Goal: Task Accomplishment & Management: Use online tool/utility

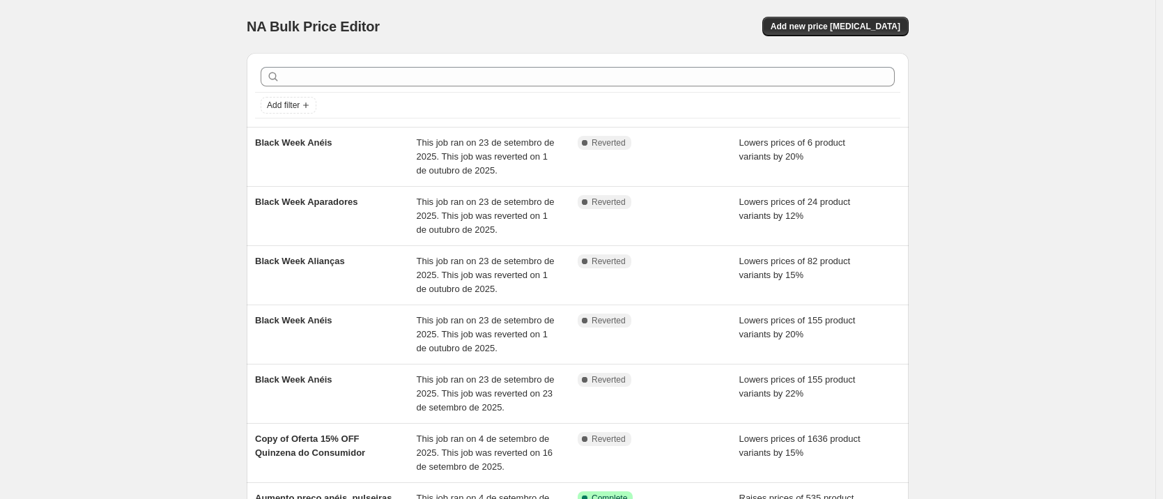
click at [857, 13] on div "NA Bulk Price Editor. This page is ready NA Bulk Price Editor Add new price [ME…" at bounding box center [578, 26] width 662 height 53
click at [857, 19] on button "Add new price [MEDICAL_DATA]" at bounding box center [836, 27] width 146 height 20
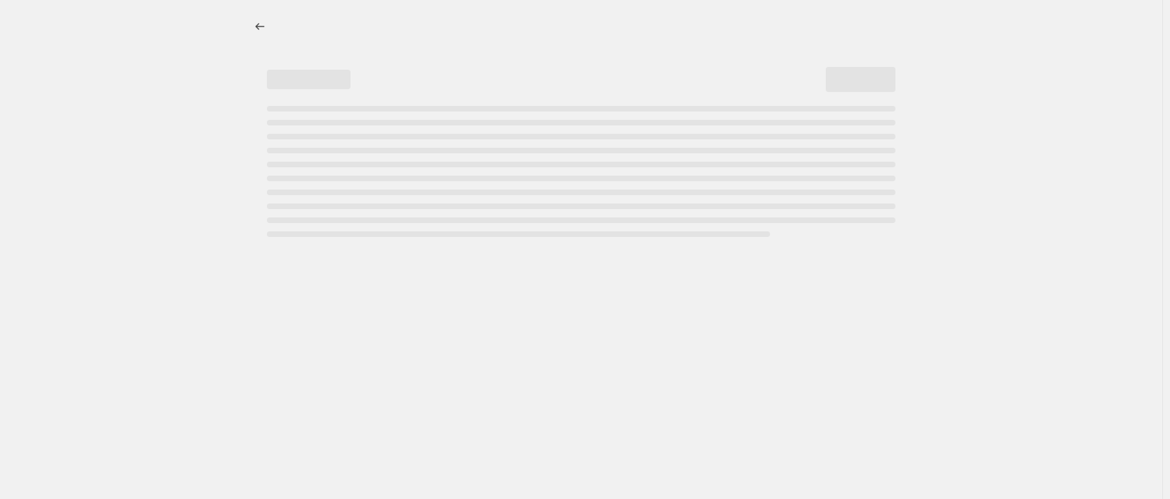
select select "percentage"
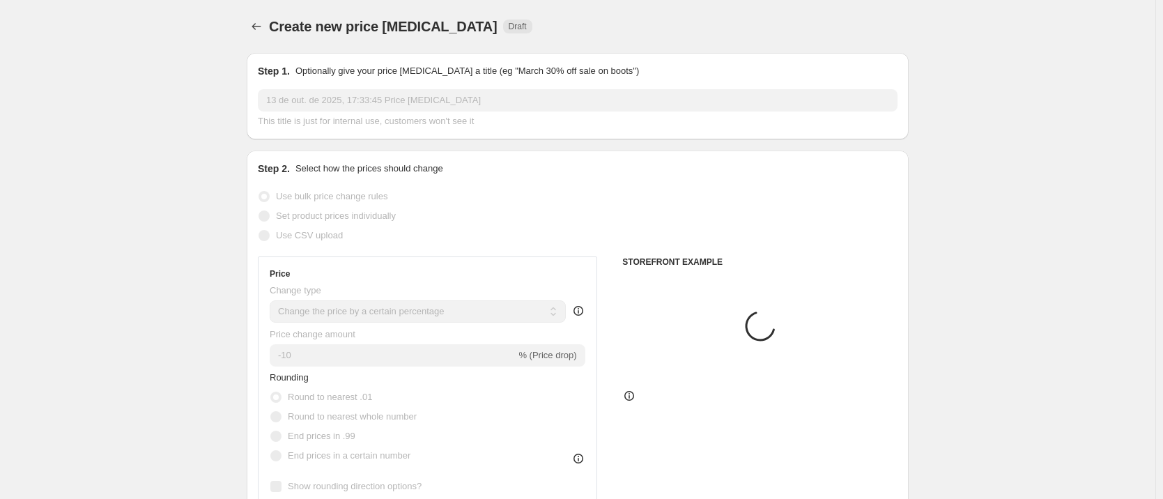
click at [335, 82] on div "Step 1. Optionally give your price [MEDICAL_DATA] a title (eg "March 30% off sa…" at bounding box center [578, 96] width 640 height 64
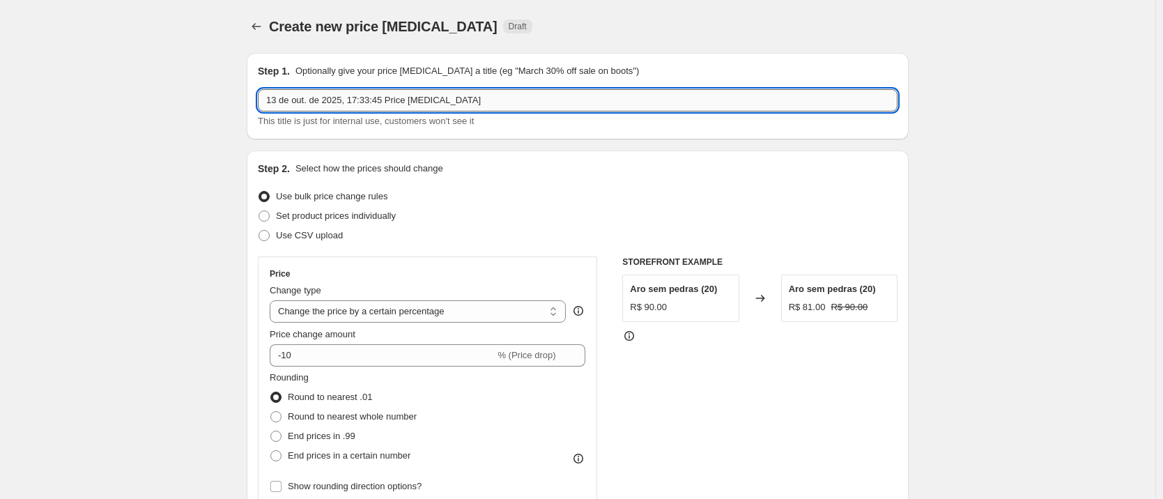
click at [339, 91] on input "13 de out. de 2025, 17:33:45 Price [MEDICAL_DATA]" at bounding box center [578, 100] width 640 height 22
drag, startPoint x: 339, startPoint y: 91, endPoint x: 328, endPoint y: 88, distance: 11.0
click at [339, 91] on input "13 de out. de 2025, 17:33:45 Price [MEDICAL_DATA]" at bounding box center [578, 100] width 640 height 22
paste input "222,23"
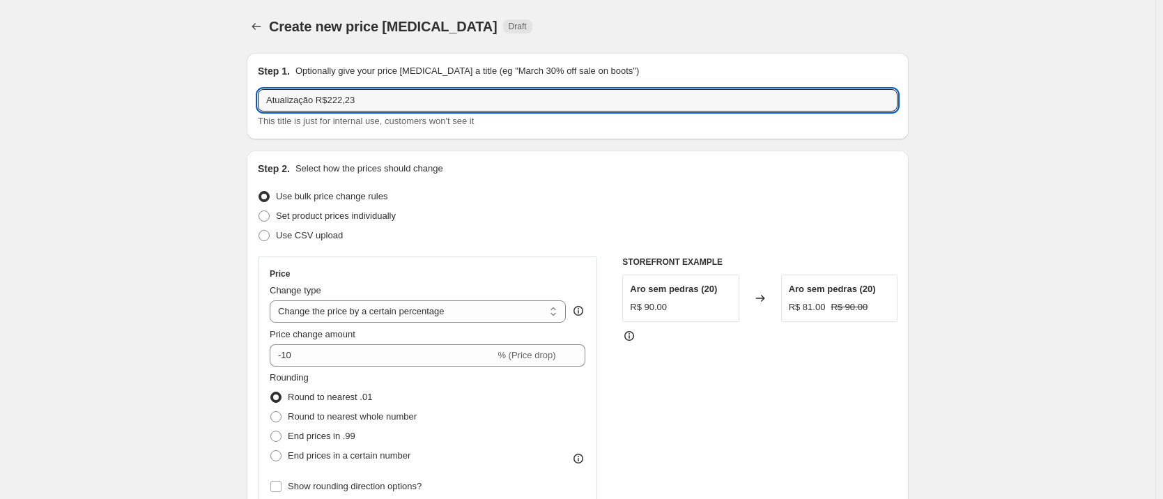
type input "Atualização R$222,23"
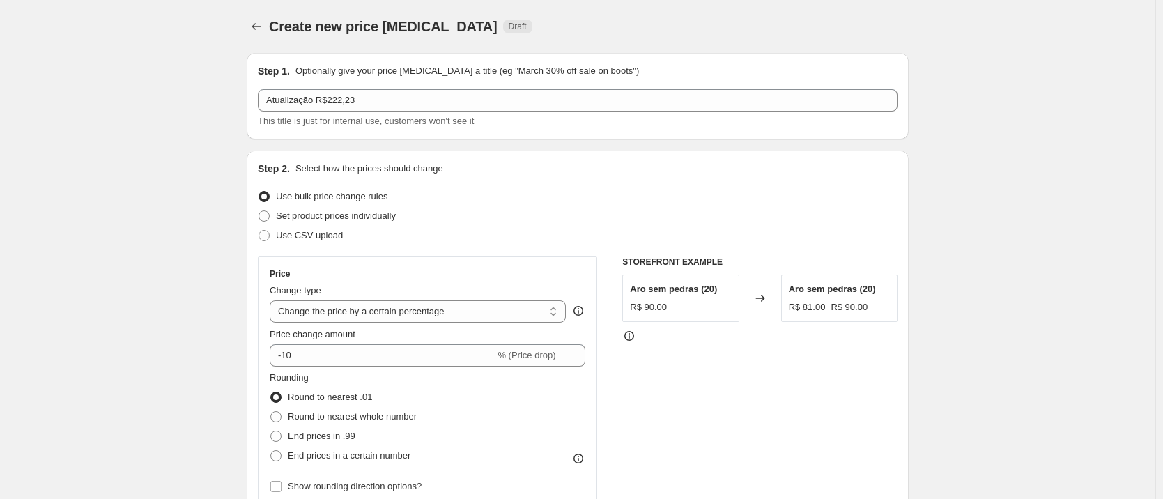
scroll to position [114, 0]
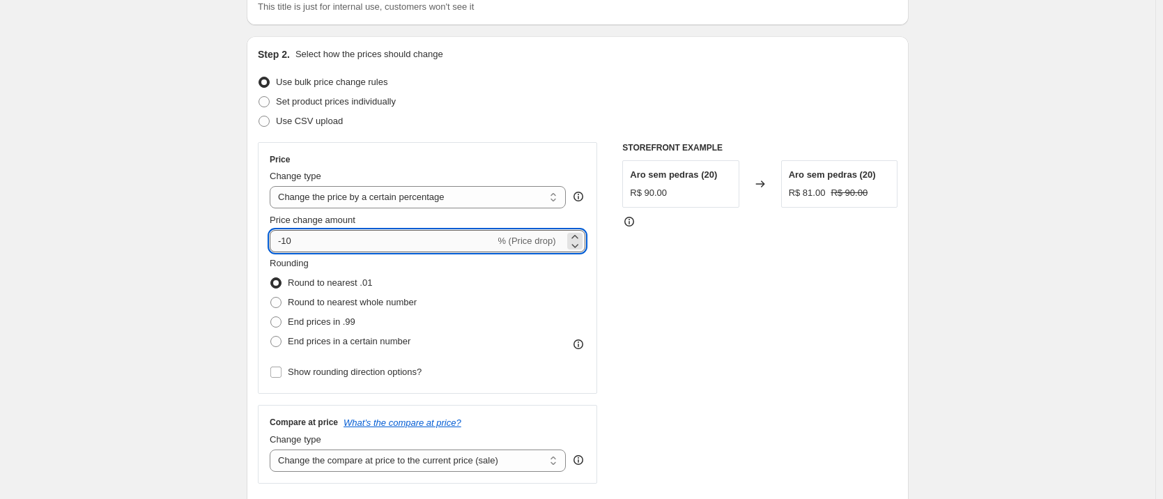
click at [365, 238] on input "-10" at bounding box center [382, 241] width 225 height 22
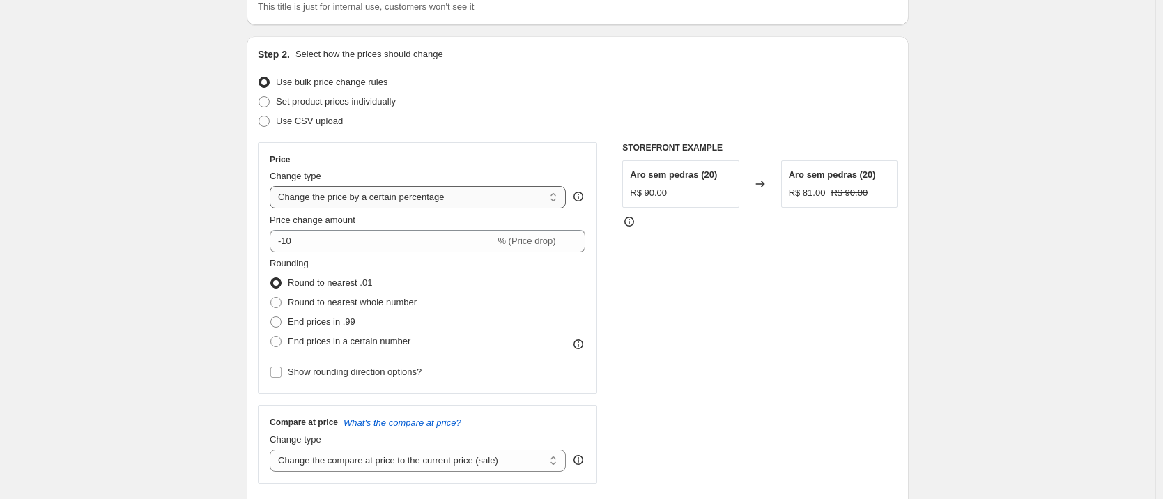
select select "by"
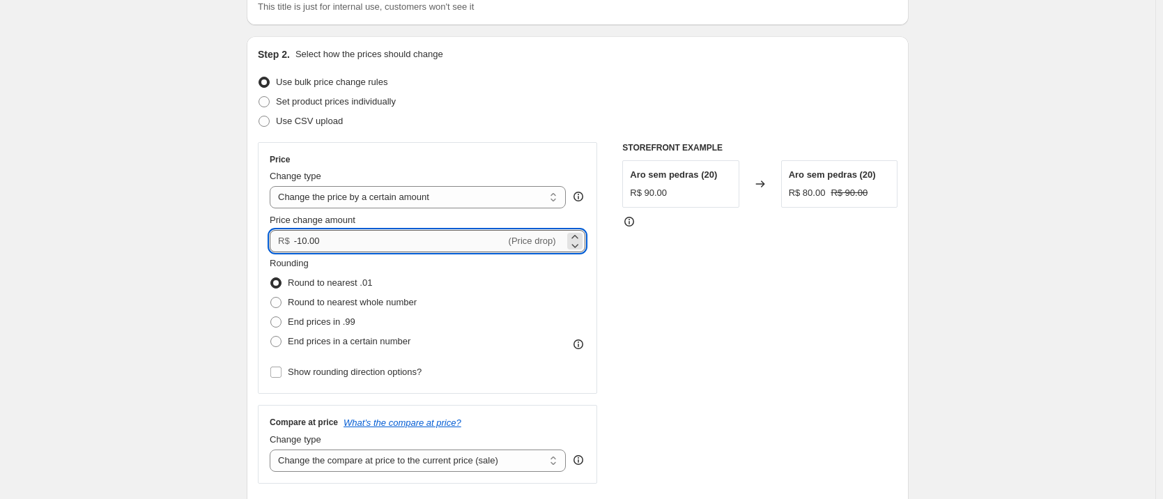
click at [360, 241] on input "-10.00" at bounding box center [400, 241] width 212 height 22
type input "-2"
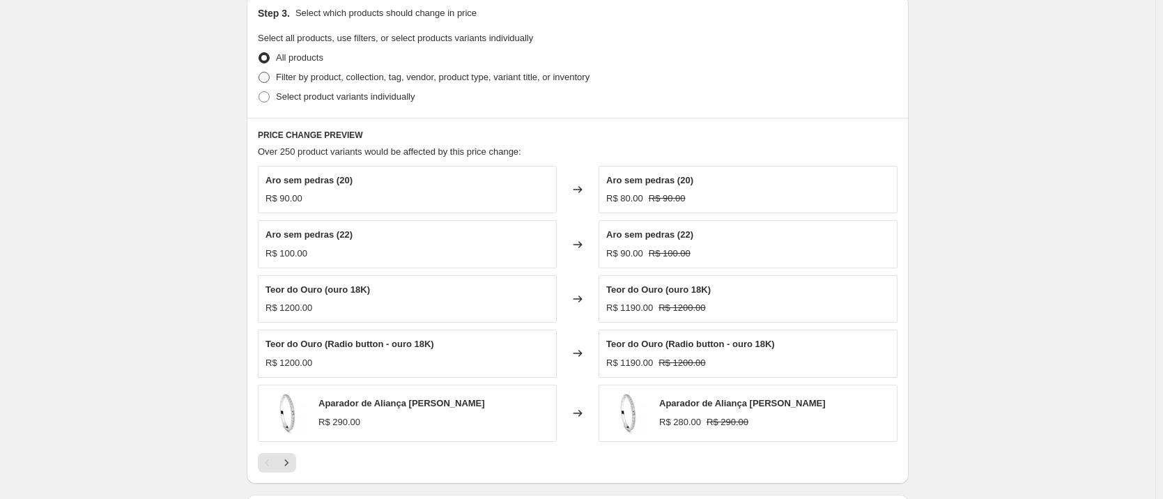
scroll to position [653, 0]
type input "222.23"
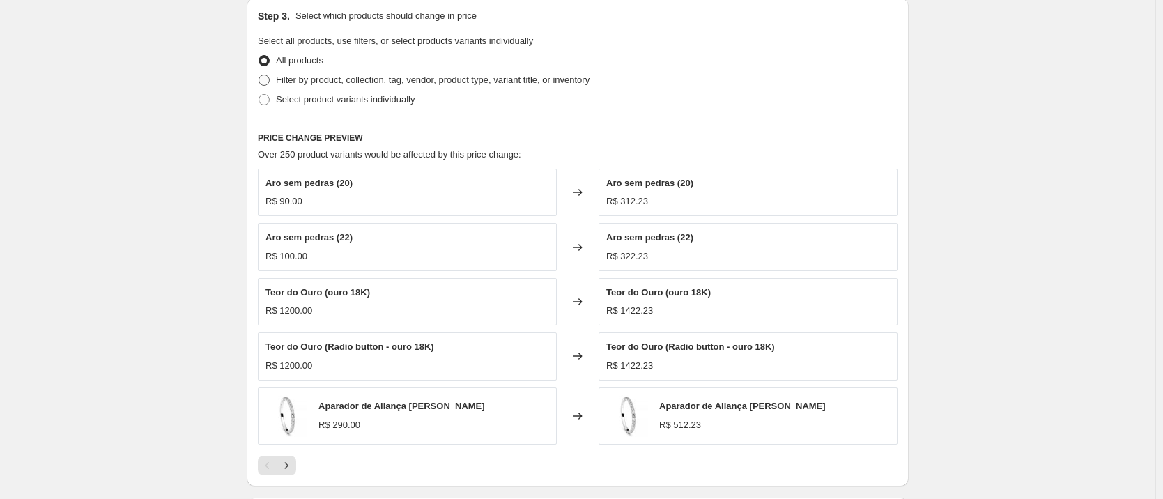
click at [288, 81] on span "Filter by product, collection, tag, vendor, product type, variant title, or inv…" at bounding box center [433, 80] width 314 height 10
click at [259, 75] on input "Filter by product, collection, tag, vendor, product type, variant title, or inv…" at bounding box center [259, 75] width 1 height 1
radio input "true"
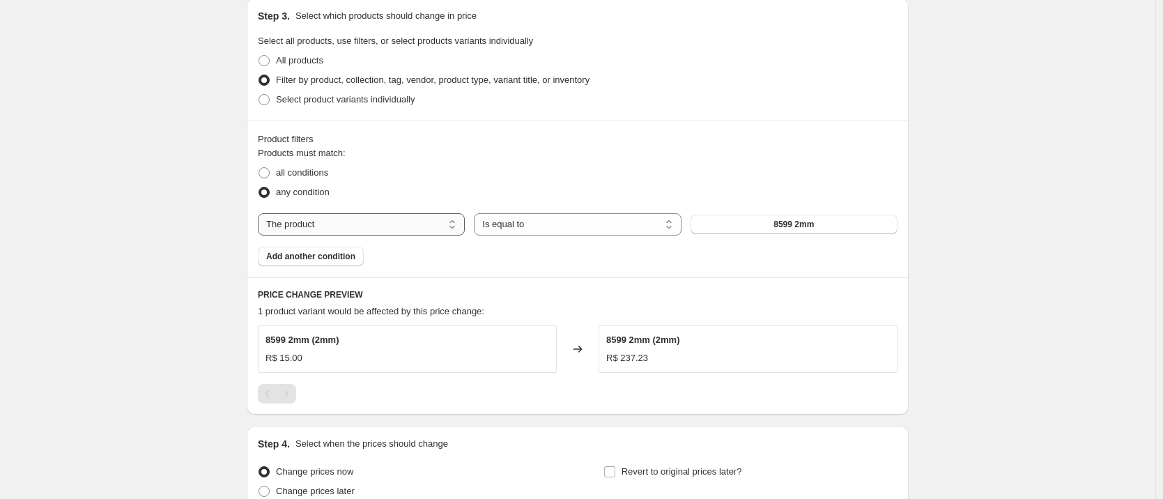
select select "collection"
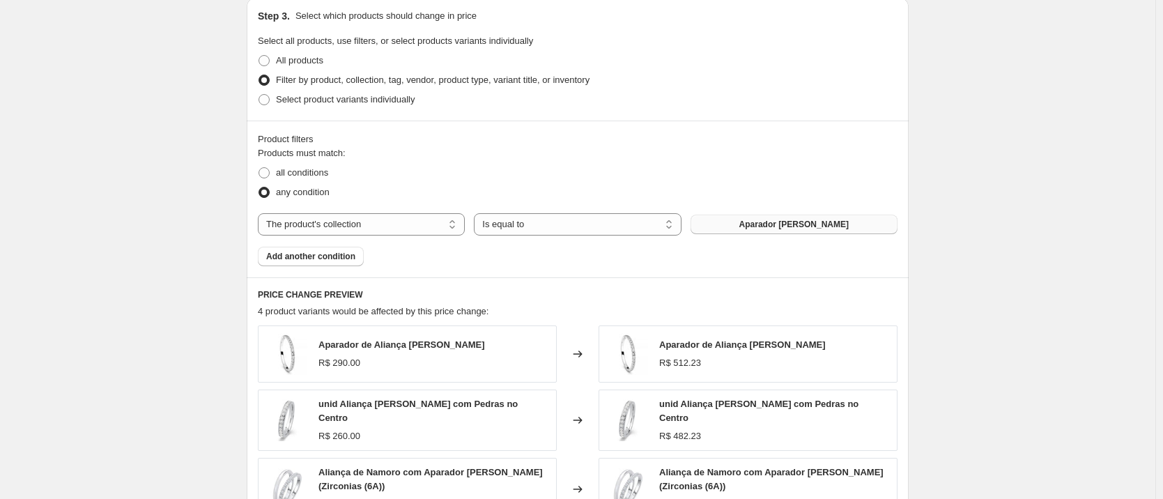
click at [799, 224] on span "Aparador [PERSON_NAME]" at bounding box center [794, 224] width 109 height 11
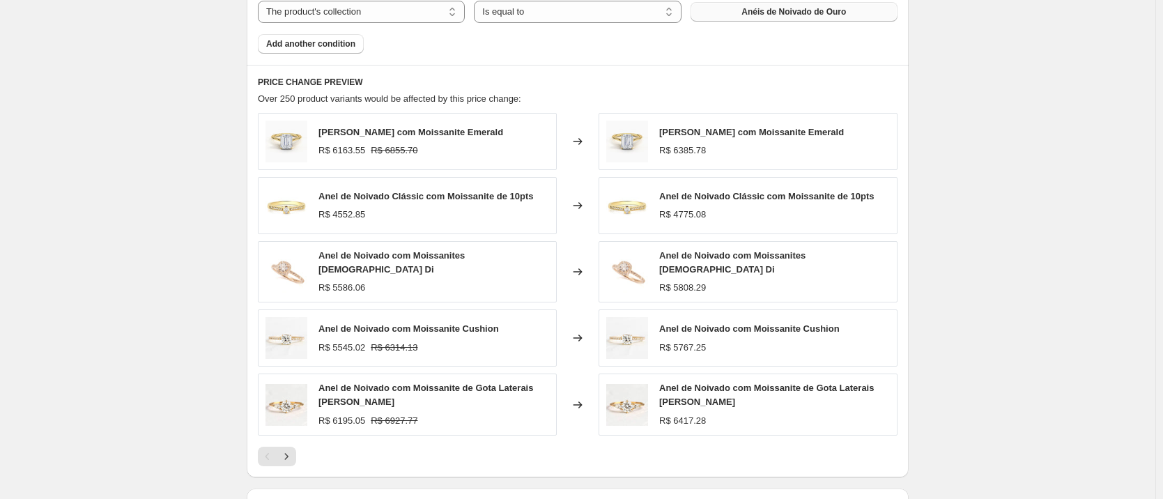
scroll to position [1055, 0]
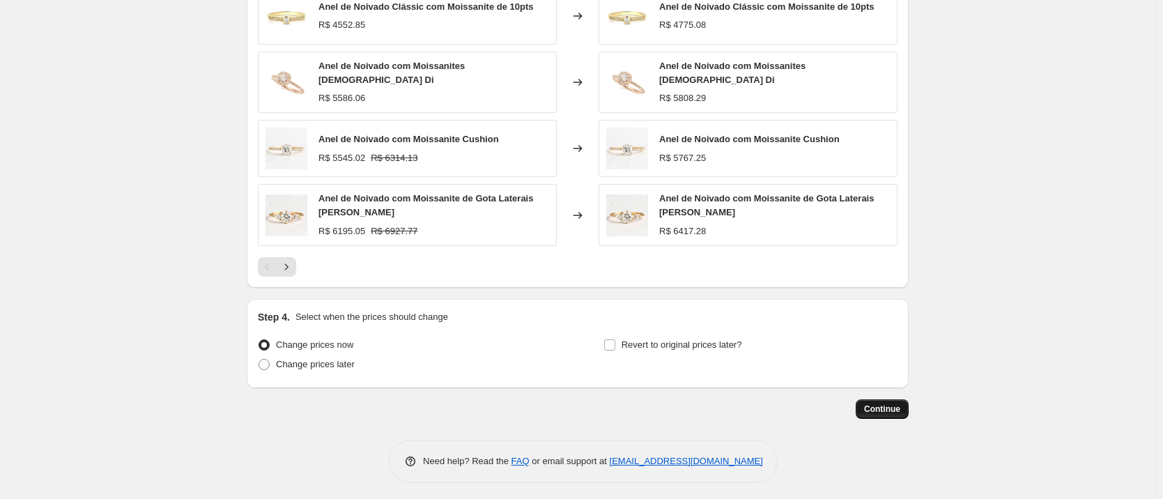
click at [891, 399] on button "Continue" at bounding box center [882, 409] width 53 height 20
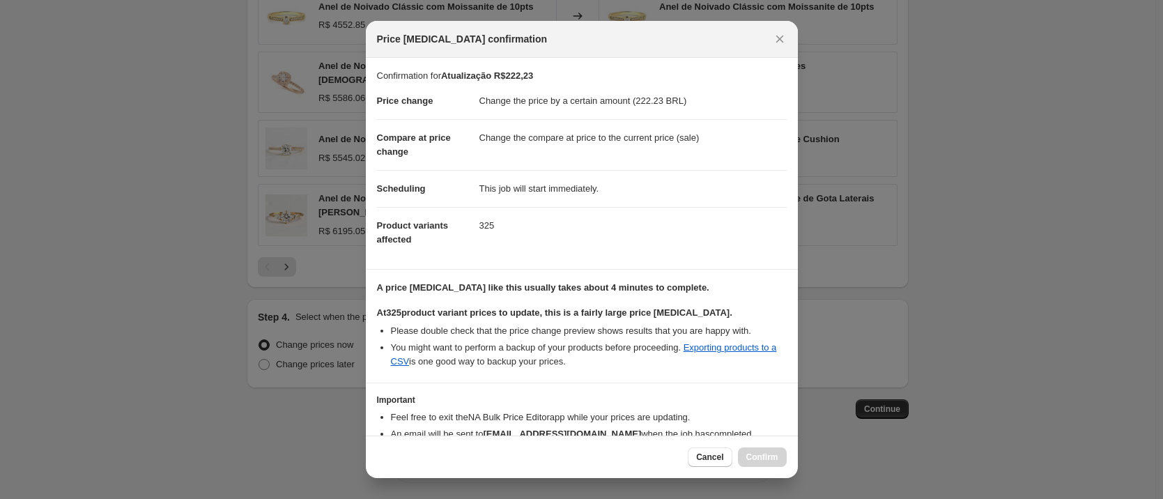
scroll to position [79, 0]
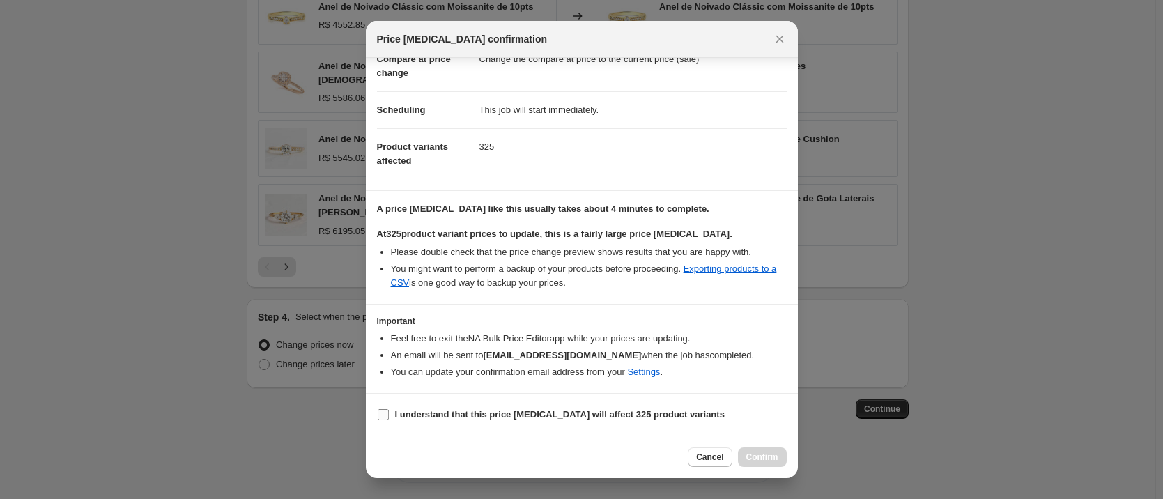
click at [498, 409] on b "I understand that this price [MEDICAL_DATA] will affect 325 product variants" at bounding box center [560, 414] width 330 height 10
click at [389, 409] on input "I understand that this price [MEDICAL_DATA] will affect 325 product variants" at bounding box center [383, 414] width 11 height 11
checkbox input "true"
click at [760, 451] on button "Confirm" at bounding box center [762, 457] width 49 height 20
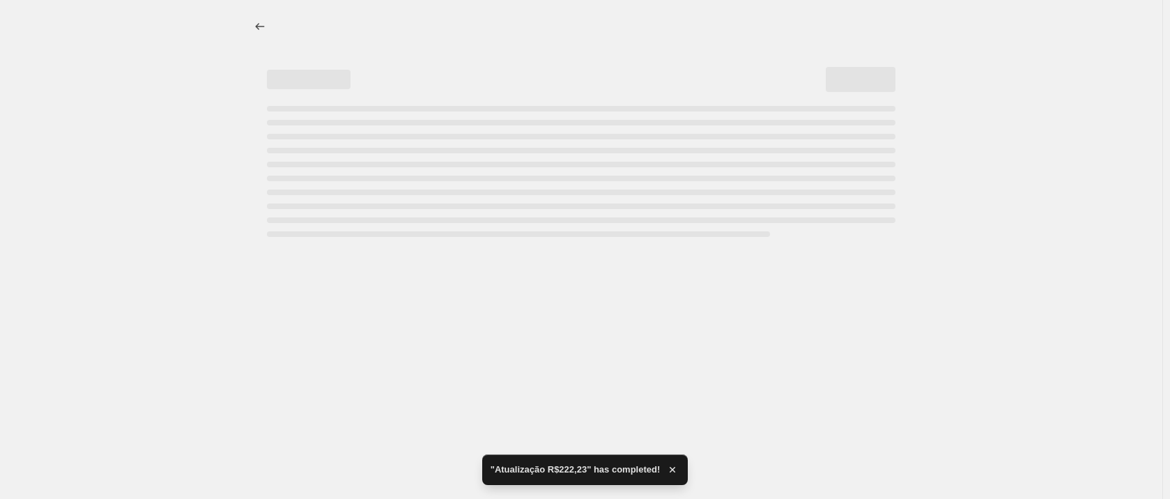
select select "by"
select select "collection"
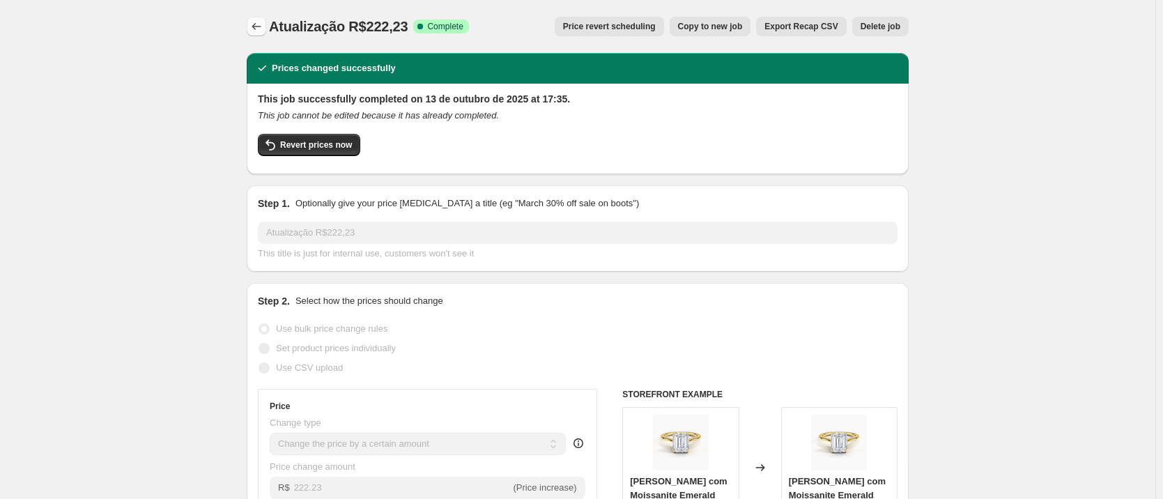
click at [262, 31] on icon "Price change jobs" at bounding box center [257, 27] width 14 height 14
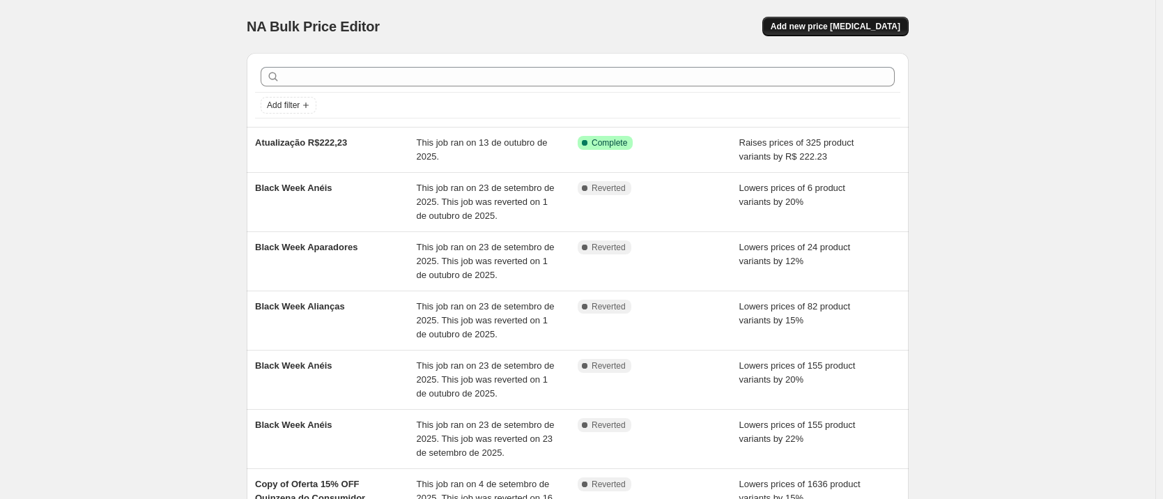
click at [859, 20] on button "Add new price [MEDICAL_DATA]" at bounding box center [836, 27] width 146 height 20
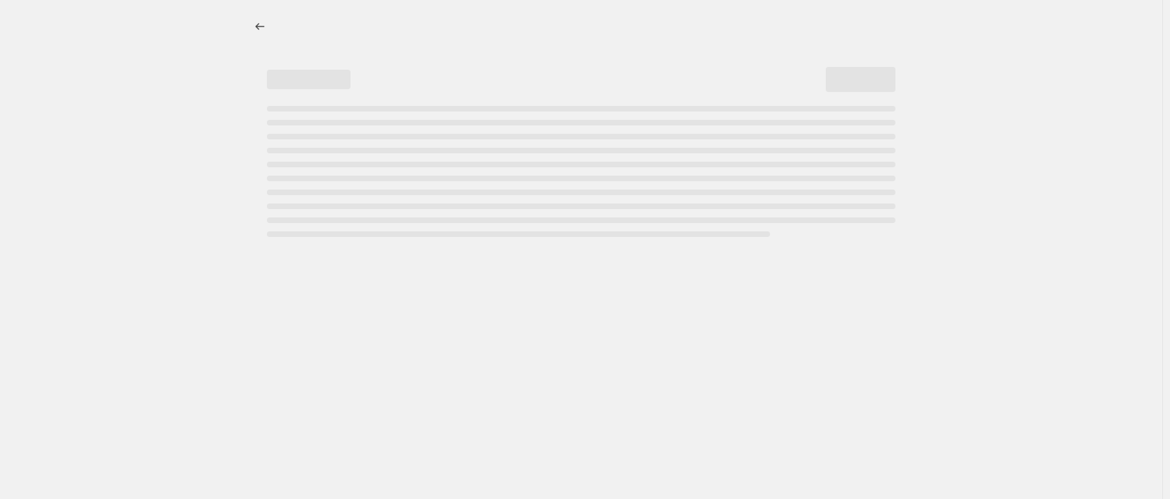
select select "percentage"
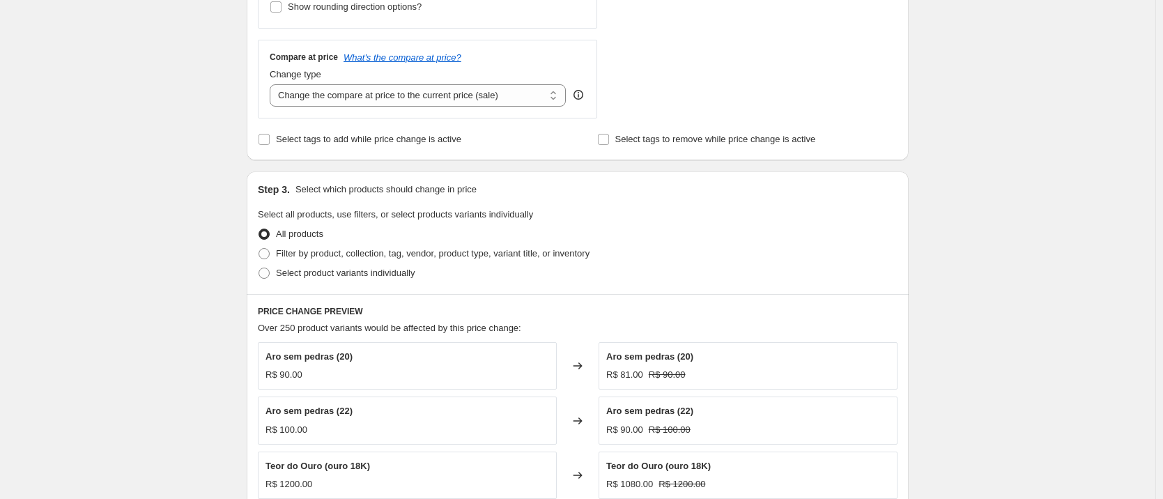
scroll to position [365, 0]
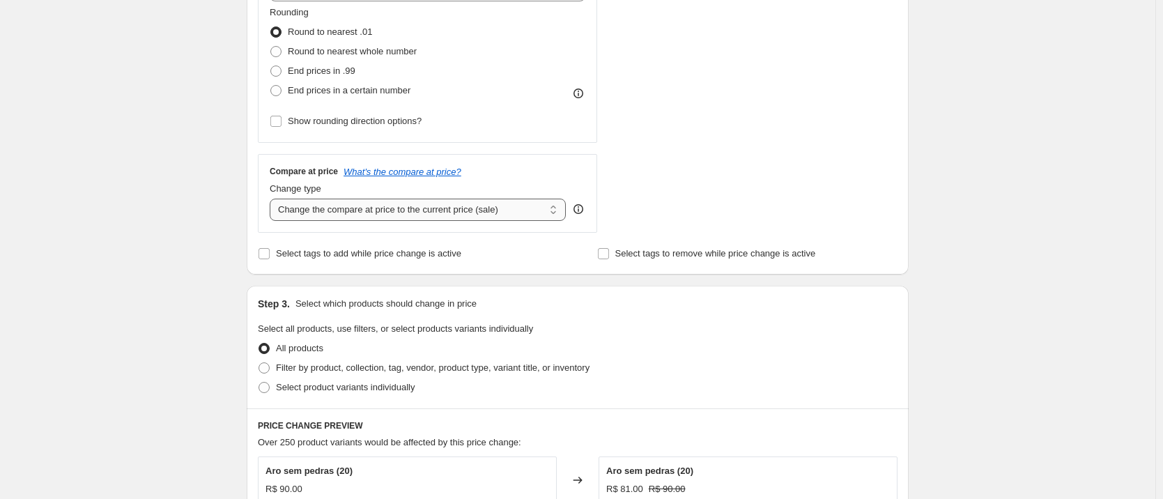
select select "to"
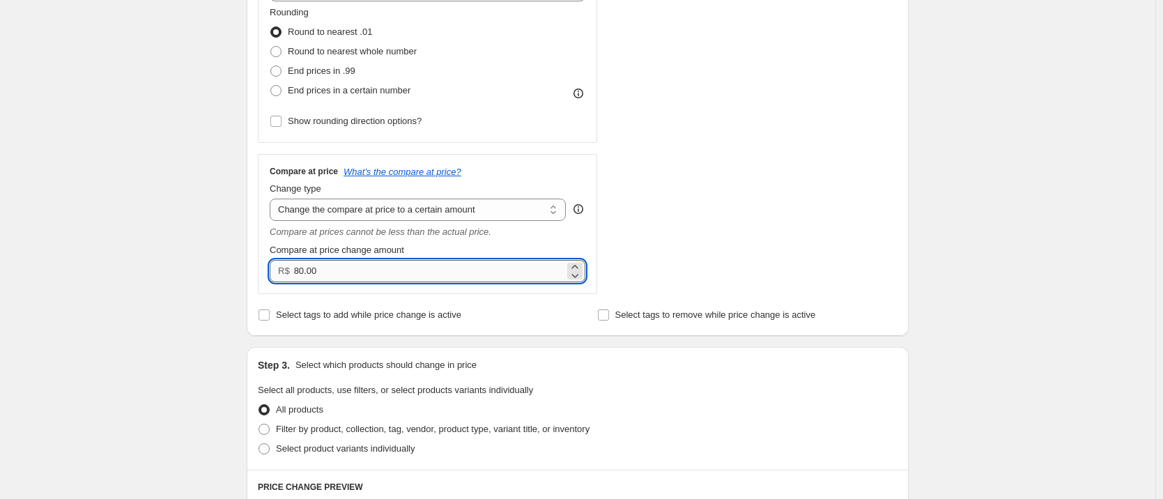
click at [350, 265] on input "80.00" at bounding box center [429, 271] width 270 height 22
type input "0.00"
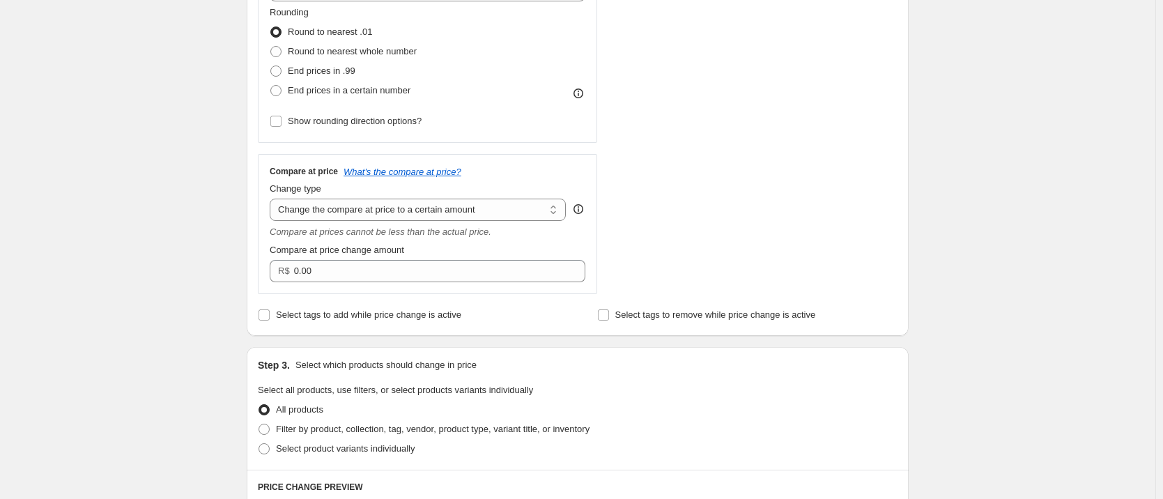
click at [979, 156] on div "Create new price [MEDICAL_DATA]. This page is ready Create new price [MEDICAL_D…" at bounding box center [578, 343] width 1156 height 1417
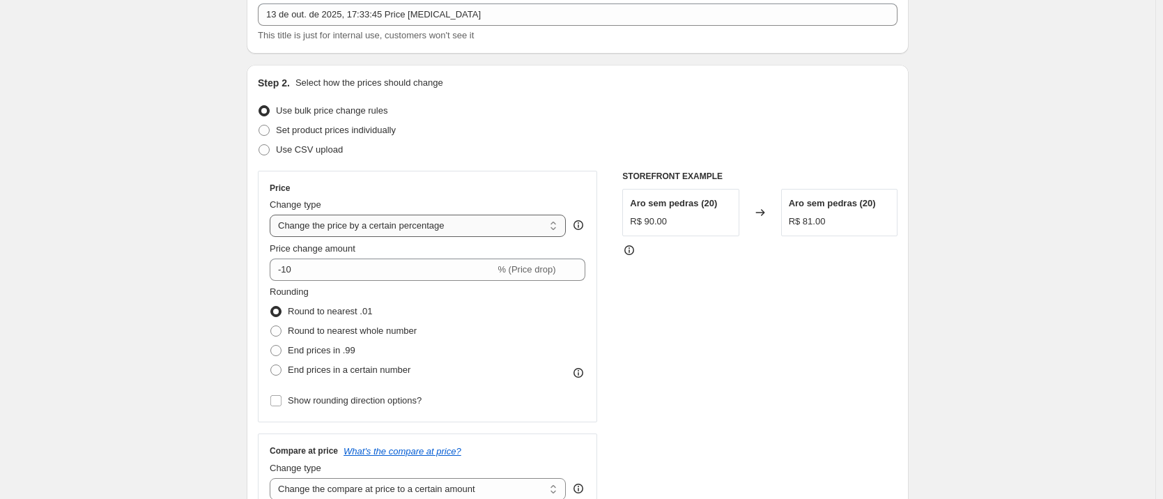
select select "no_change"
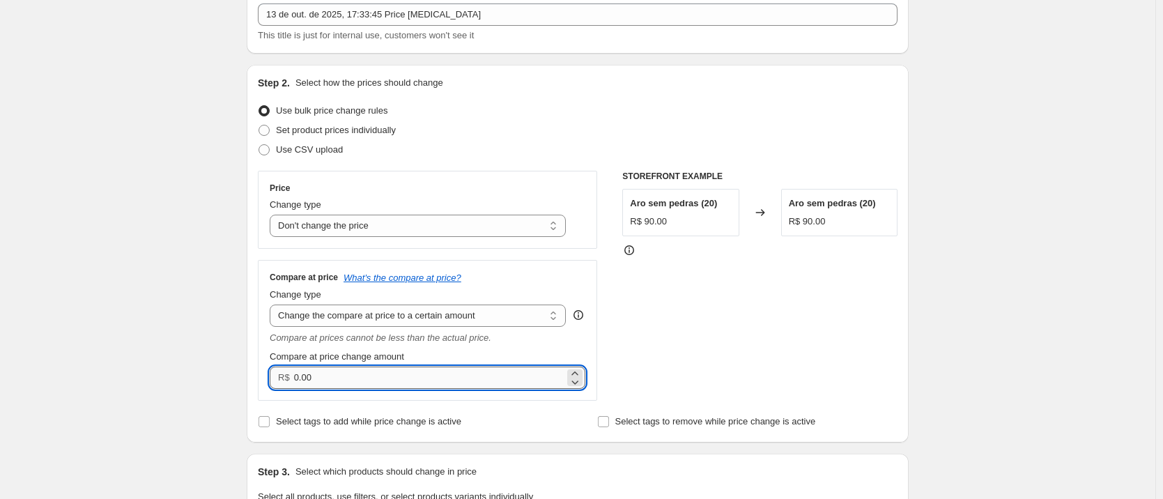
click at [325, 385] on input "0.00" at bounding box center [429, 378] width 270 height 22
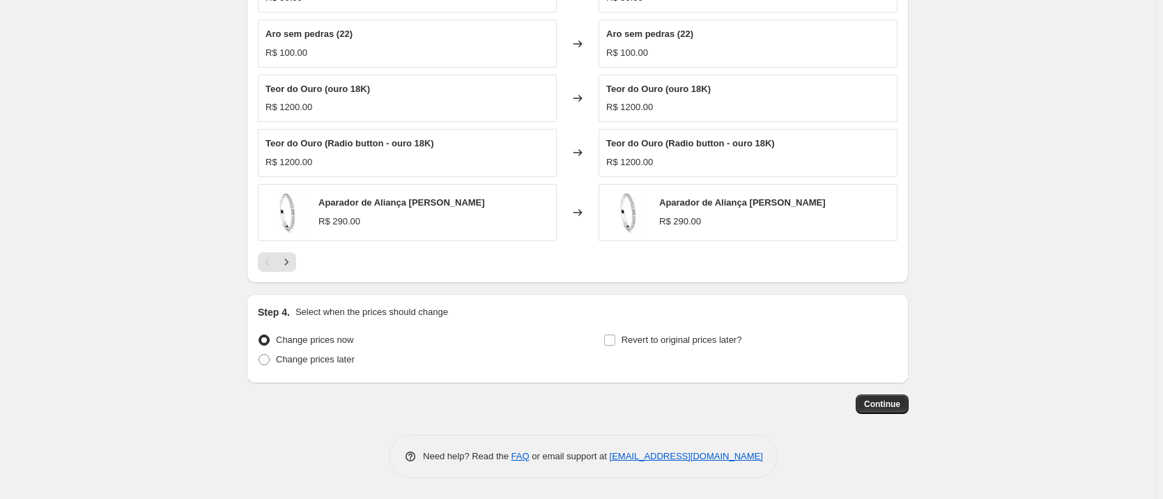
scroll to position [276, 0]
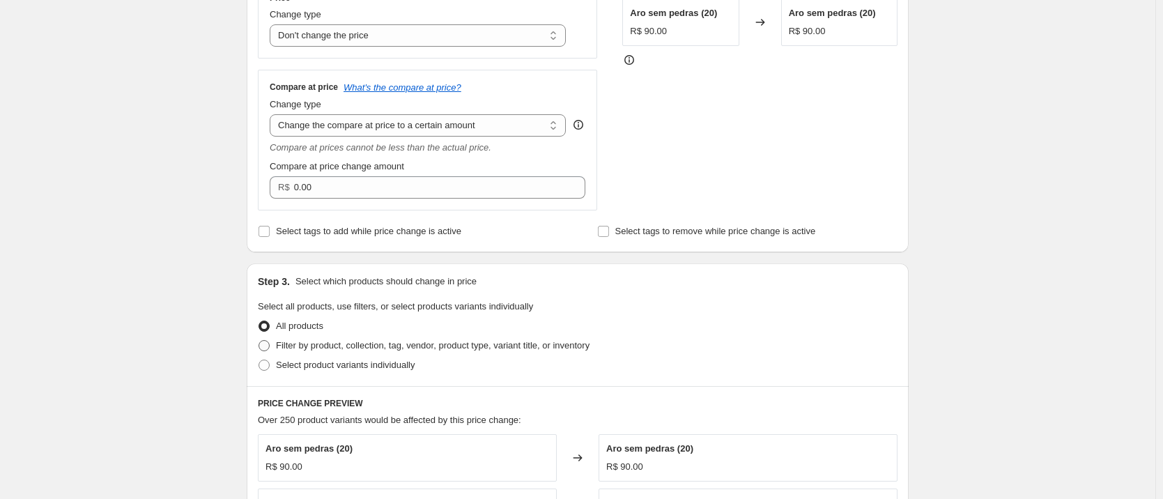
click at [320, 337] on label "Filter by product, collection, tag, vendor, product type, variant title, or inv…" at bounding box center [424, 346] width 332 height 20
click at [259, 340] on input "Filter by product, collection, tag, vendor, product type, variant title, or inv…" at bounding box center [259, 340] width 1 height 1
radio input "true"
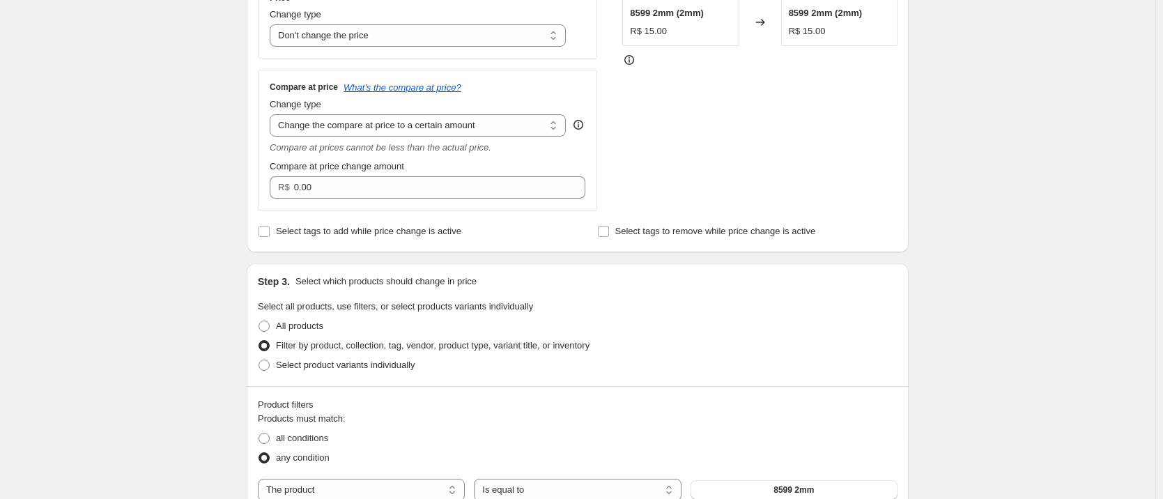
scroll to position [545, 0]
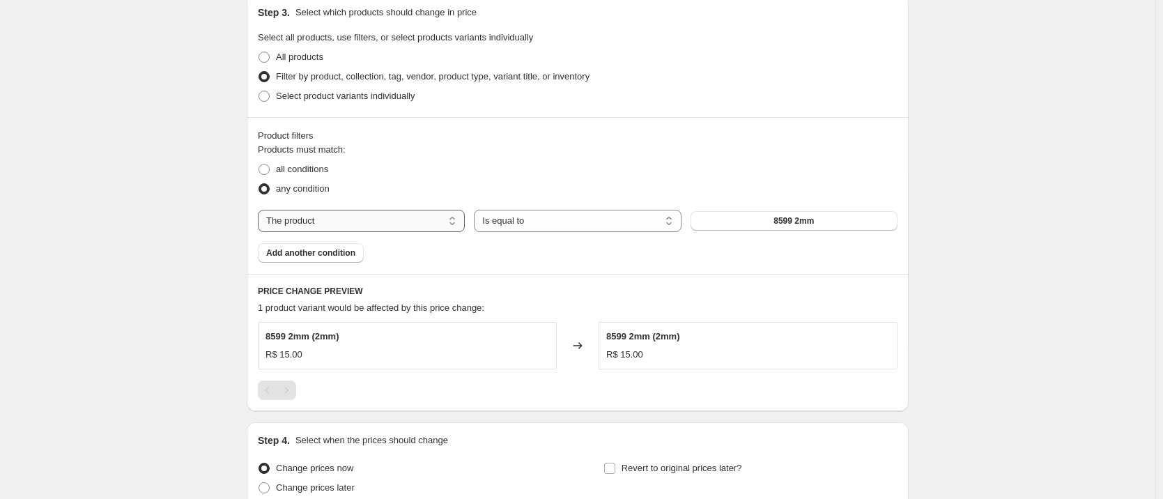
select select "collection"
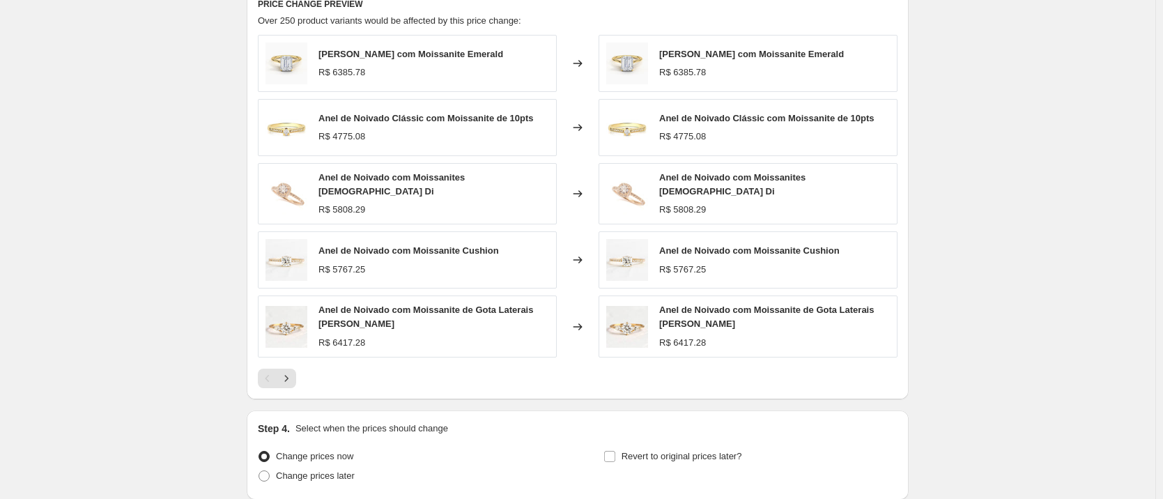
scroll to position [944, 0]
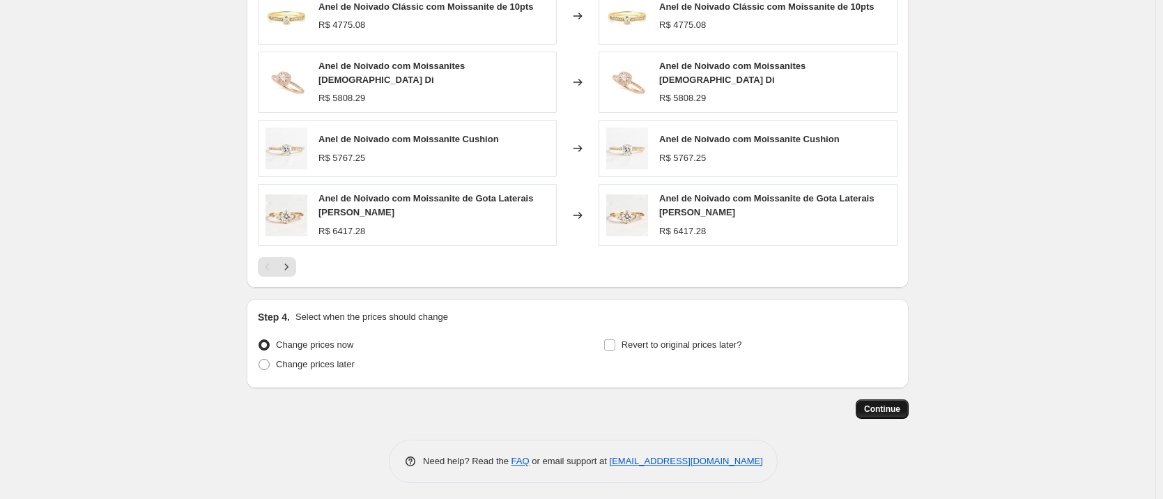
click at [880, 404] on span "Continue" at bounding box center [882, 409] width 36 height 11
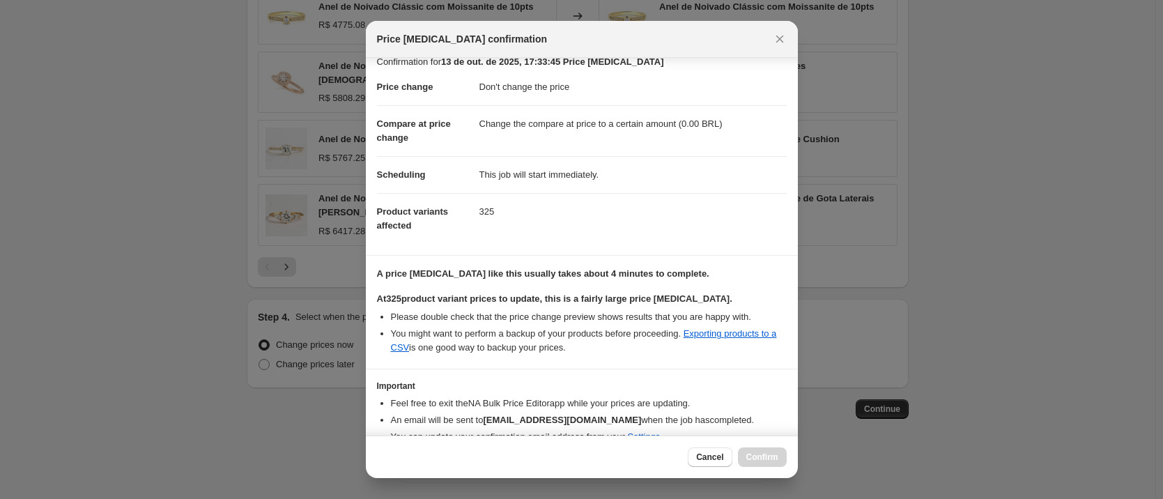
scroll to position [79, 0]
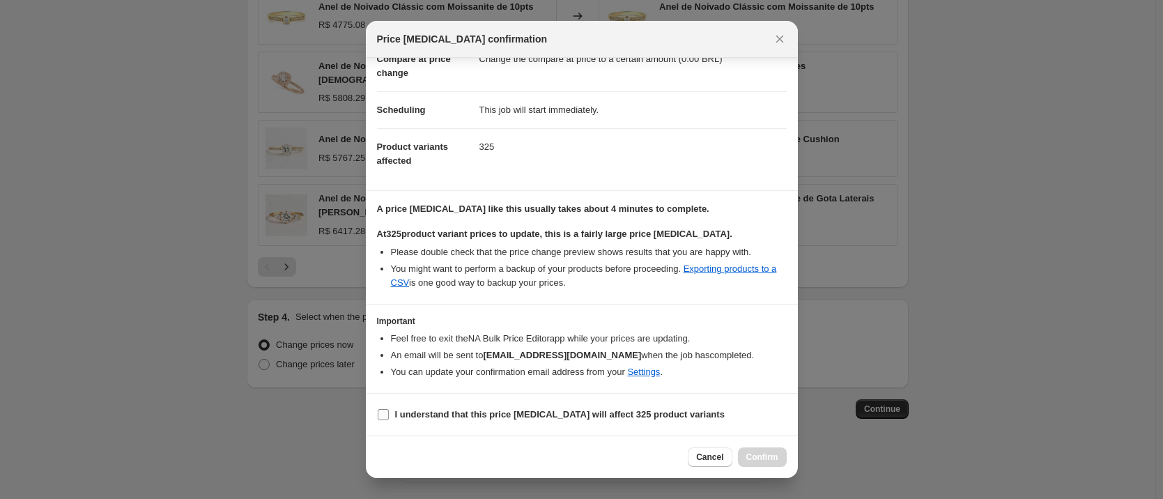
click at [385, 415] on input "I understand that this price [MEDICAL_DATA] will affect 325 product variants" at bounding box center [383, 414] width 11 height 11
checkbox input "true"
click at [778, 454] on span "Confirm" at bounding box center [762, 457] width 32 height 11
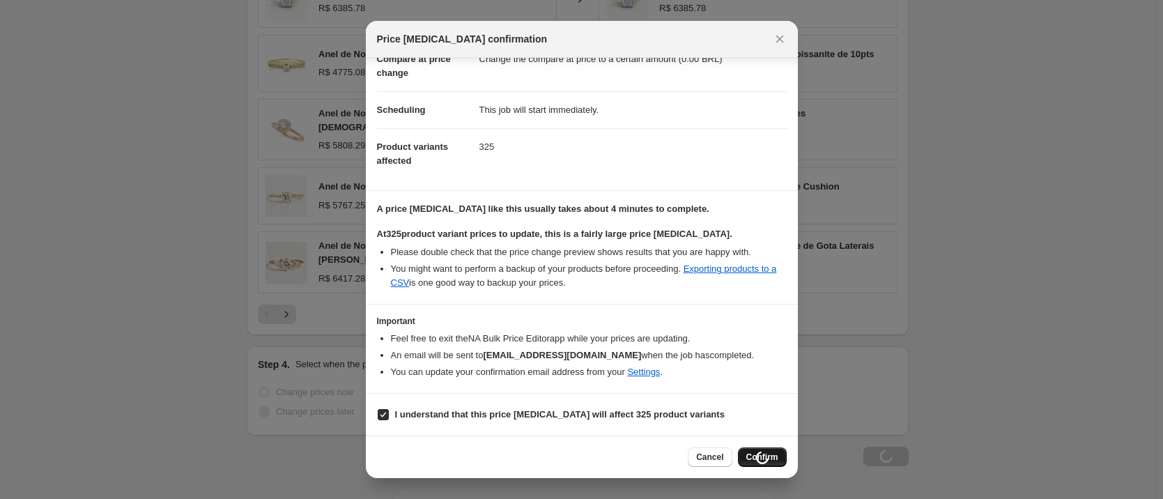
scroll to position [944, 0]
